Goal: Task Accomplishment & Management: Manage account settings

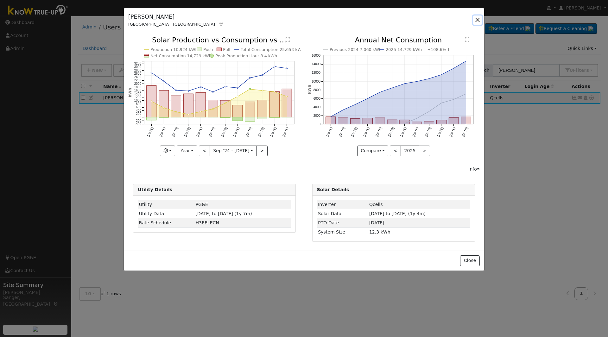
click at [475, 20] on button "button" at bounding box center [477, 20] width 9 height 9
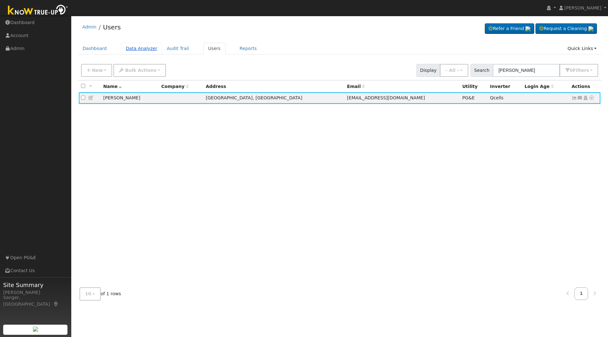
click at [137, 49] on link "Data Analyzer" at bounding box center [141, 49] width 41 height 12
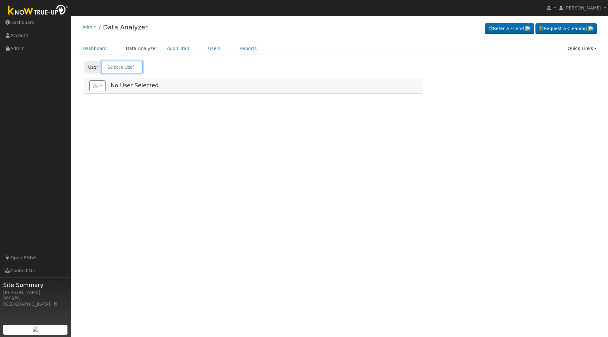
type input "[PERSON_NAME]"
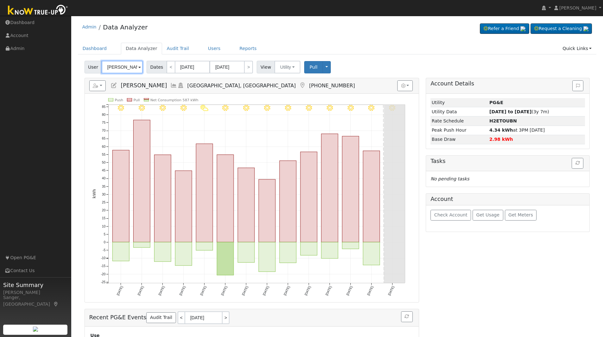
drag, startPoint x: 130, startPoint y: 67, endPoint x: 74, endPoint y: 67, distance: 55.7
click at [74, 67] on div "Edit User: New Select an Ac... New Account Nickname Cancel Create Are you sure …" at bounding box center [337, 216] width 526 height 311
paste input "[PERSON_NAME]"
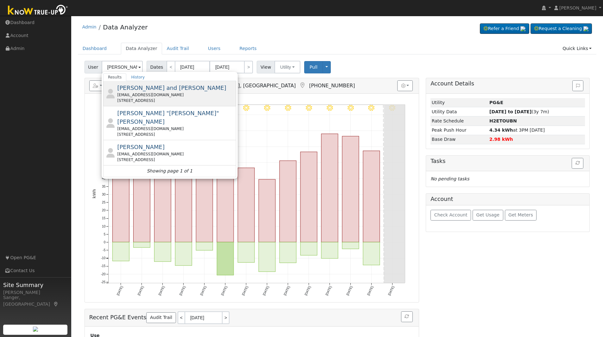
click at [135, 92] on div "[EMAIL_ADDRESS][DOMAIN_NAME]" at bounding box center [175, 95] width 117 height 6
type input "[PERSON_NAME] and [PERSON_NAME]"
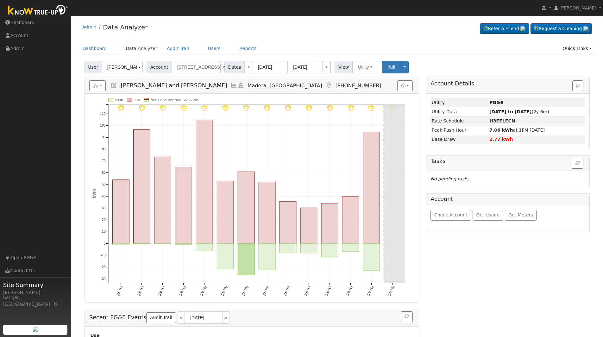
click at [231, 85] on icon at bounding box center [234, 86] width 7 height 6
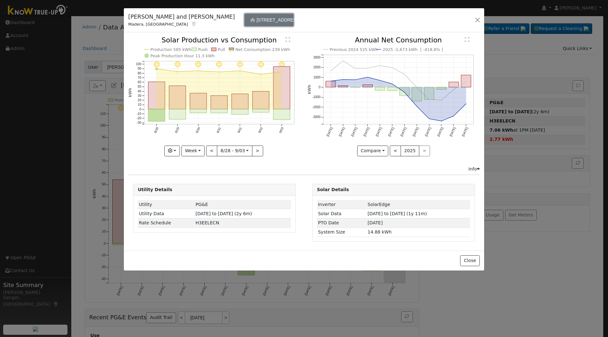
click at [256, 22] on span "[STREET_ADDRESS]" at bounding box center [278, 19] width 44 height 5
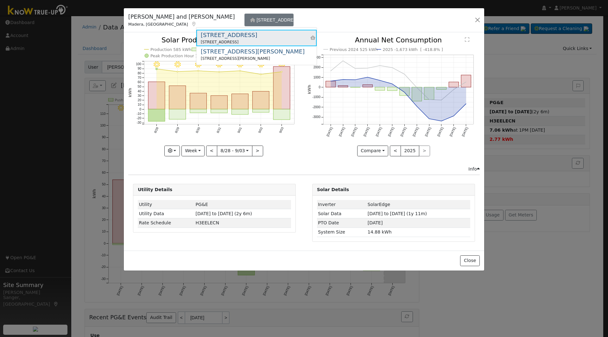
click at [243, 37] on div "[STREET_ADDRESS]" at bounding box center [229, 35] width 56 height 9
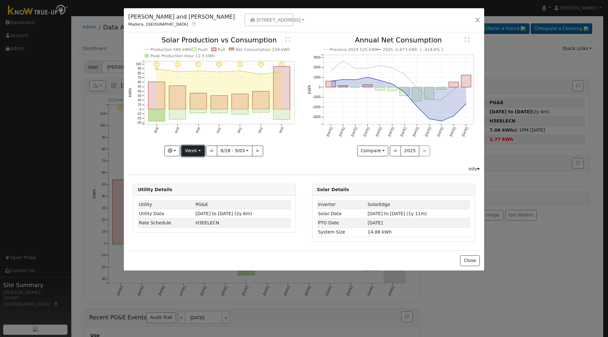
click at [191, 151] on button "Week" at bounding box center [192, 151] width 23 height 11
click at [199, 191] on link "Year" at bounding box center [204, 190] width 44 height 9
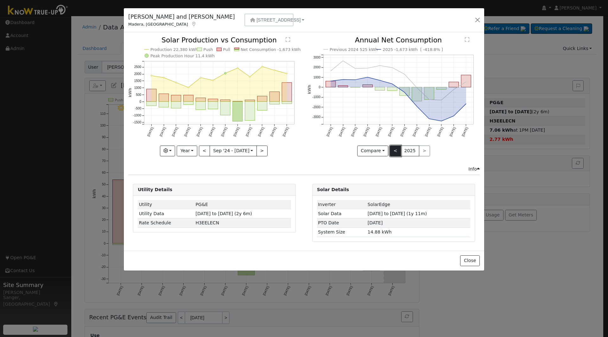
click at [395, 153] on button "<" at bounding box center [395, 151] width 11 height 11
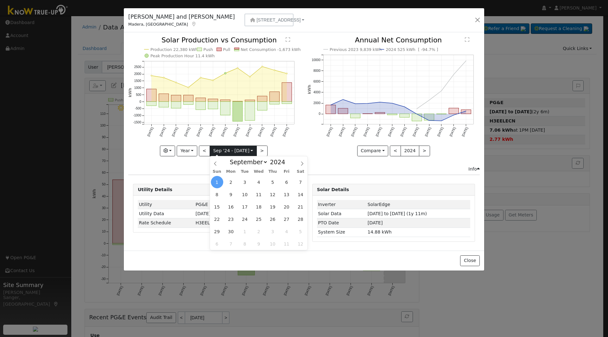
click at [226, 152] on input "[DATE]" at bounding box center [233, 151] width 47 height 10
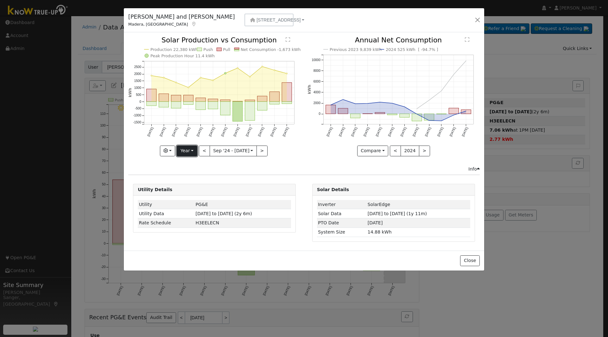
click at [190, 151] on button "Year" at bounding box center [187, 151] width 20 height 11
click at [196, 181] on link "Month" at bounding box center [199, 181] width 44 height 9
type input "[DATE]"
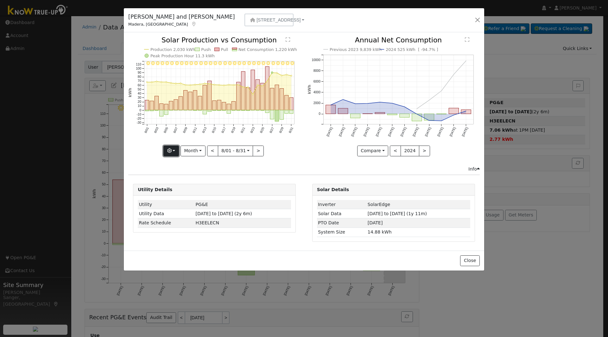
click at [169, 151] on icon "button" at bounding box center [169, 151] width 4 height 4
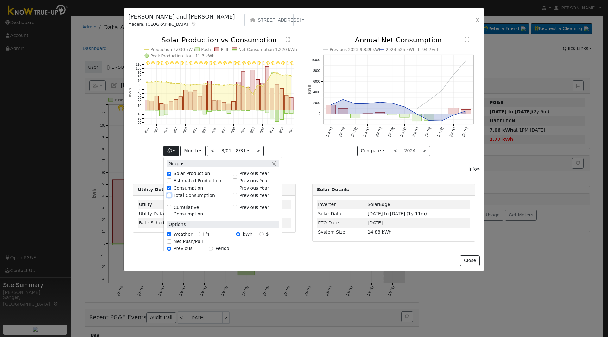
click at [171, 196] on input "Total Consumption" at bounding box center [169, 195] width 4 height 4
checkbox input "true"
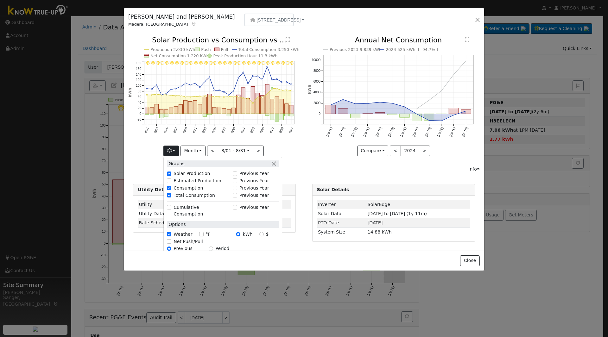
click at [313, 151] on icon "Previous 2023 9,839 kWh 2024 525 kWh [ -94.7% ] [DATE] Oct '[DATE] Dec '[DATE] …" at bounding box center [393, 95] width 172 height 116
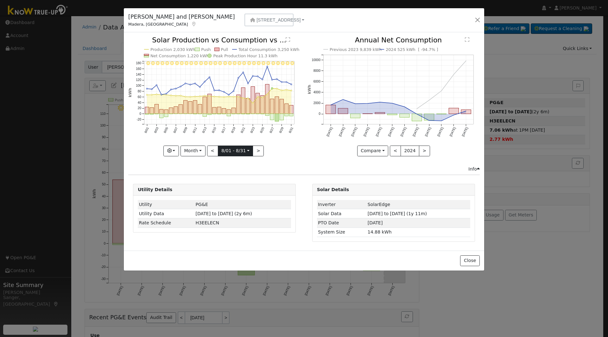
click at [235, 151] on input "[DATE]" at bounding box center [235, 151] width 35 height 10
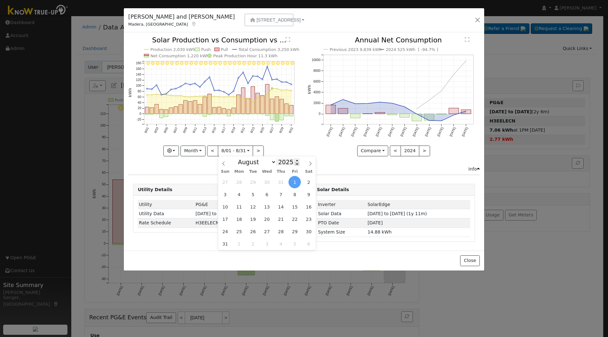
click at [295, 165] on span at bounding box center [297, 163] width 4 height 3
type input "2024"
click at [279, 179] on span "1" at bounding box center [281, 182] width 12 height 12
type input "[DATE]"
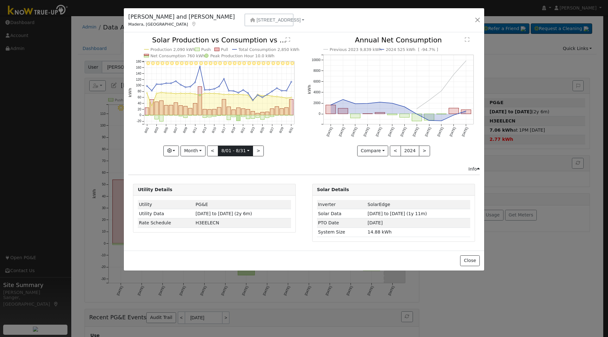
click at [237, 150] on input "[DATE]" at bounding box center [235, 151] width 35 height 10
click at [285, 144] on icon "8/31 - Clear 8/30 - Clear 8/29 - Clear 8/28 - Clear 8/27 - Clear 8/26 - Clear 8…" at bounding box center [214, 96] width 172 height 119
click at [231, 152] on input "[DATE]" at bounding box center [235, 151] width 35 height 10
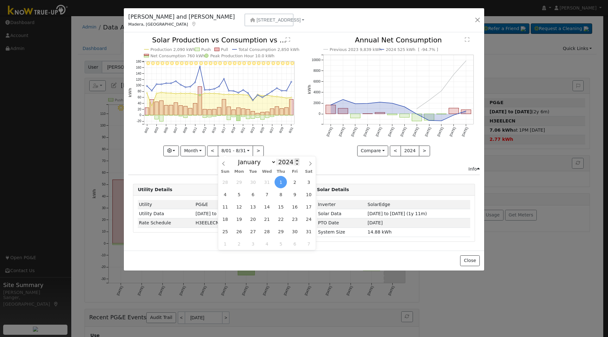
click at [295, 160] on span at bounding box center [297, 160] width 4 height 3
type input "2025"
click at [292, 181] on span "1" at bounding box center [294, 182] width 12 height 12
type input "[DATE]"
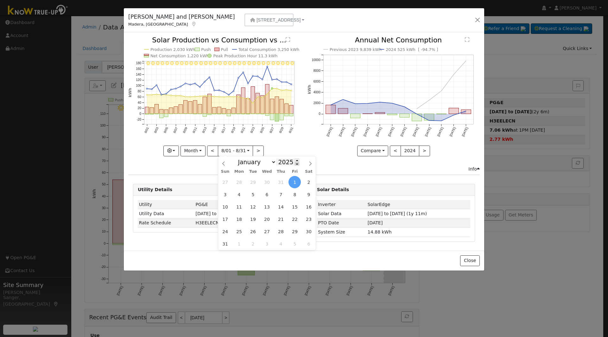
click at [295, 164] on span at bounding box center [297, 163] width 4 height 3
type input "2024"
click at [282, 183] on span "1" at bounding box center [281, 182] width 12 height 12
type input "[DATE]"
